Goal: Navigation & Orientation: Find specific page/section

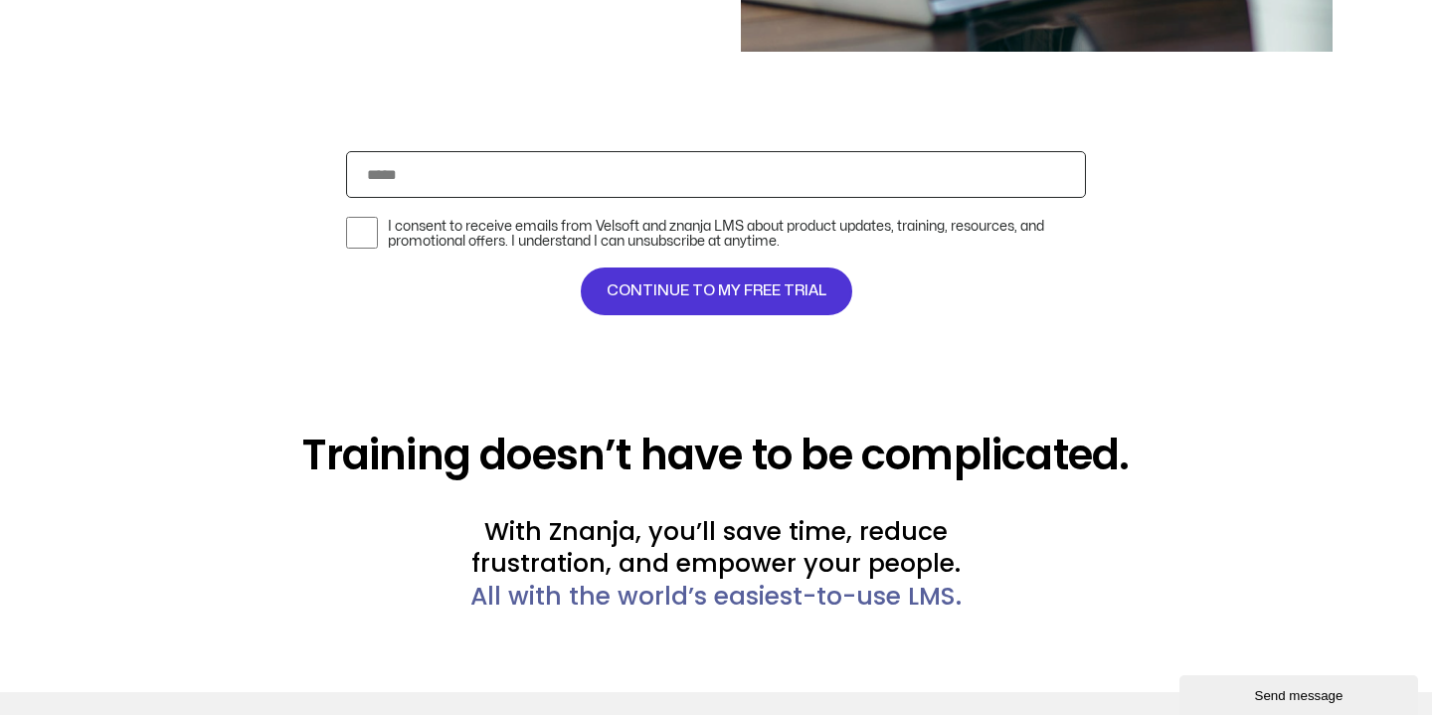
scroll to position [4572, 0]
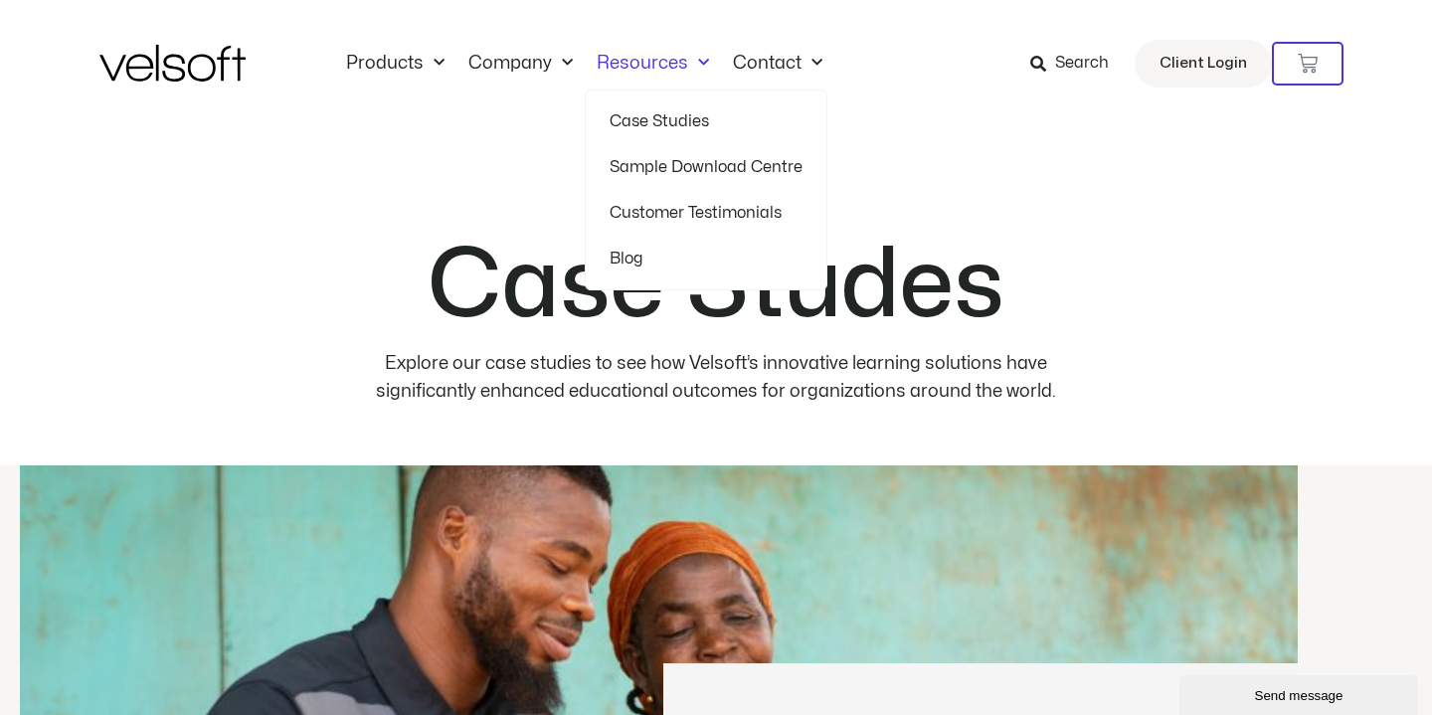
click at [667, 207] on link "Customer Testimonials" at bounding box center [706, 213] width 193 height 46
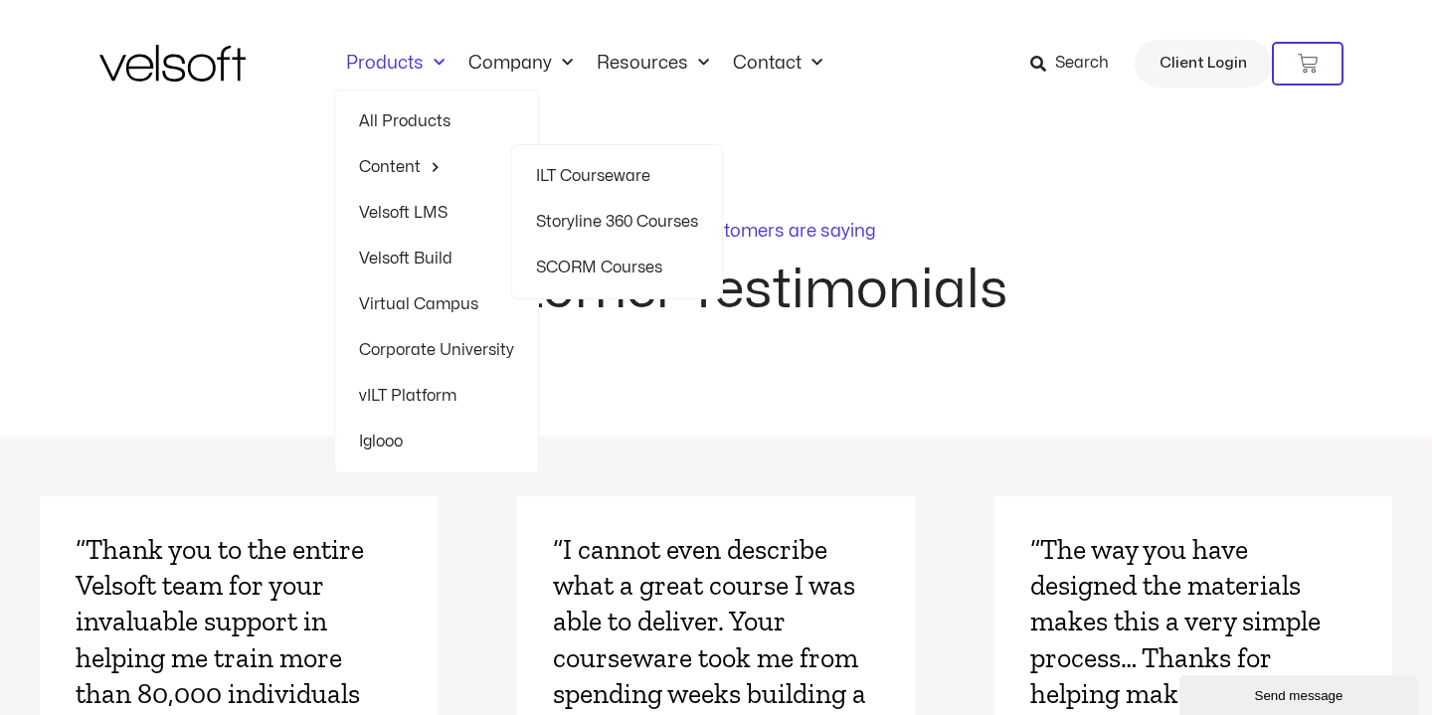
click at [423, 167] on span "Menu" at bounding box center [431, 166] width 20 height 31
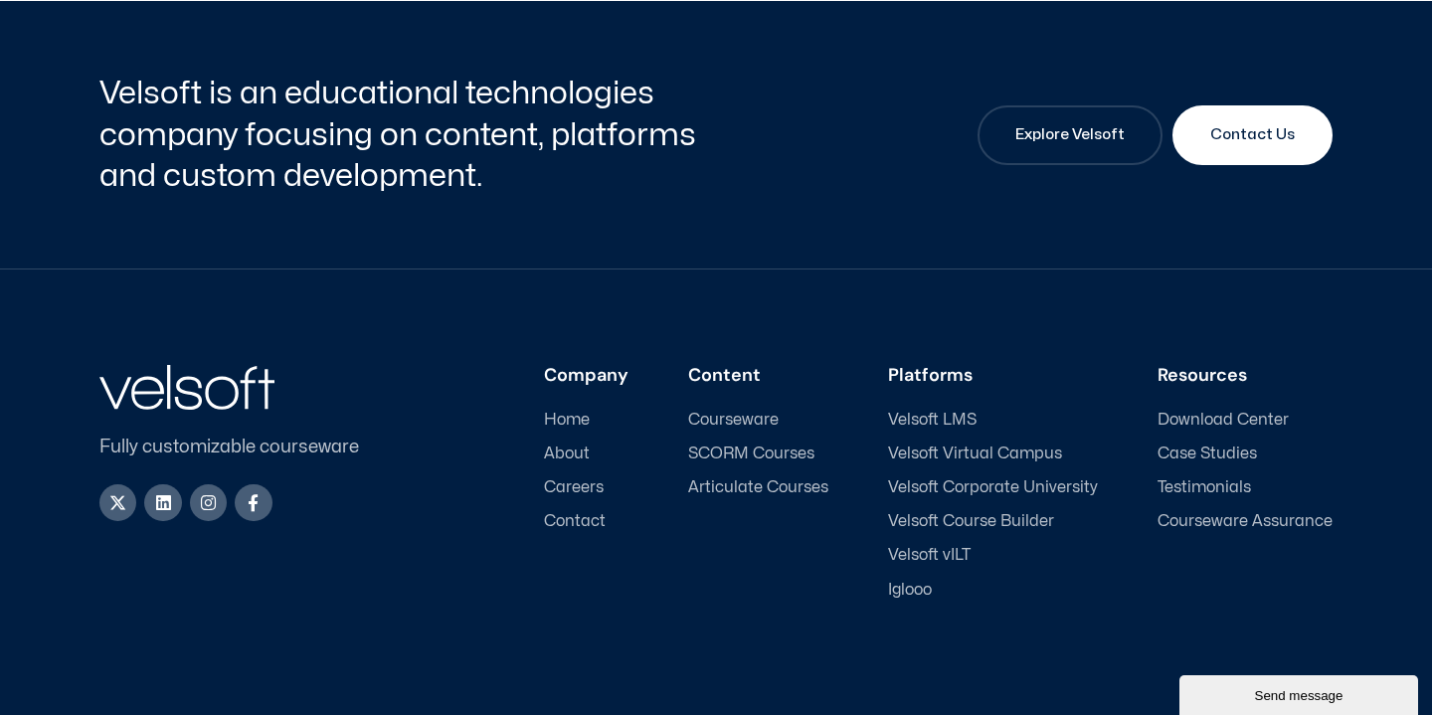
scroll to position [9318, 0]
